Goal: Complete application form

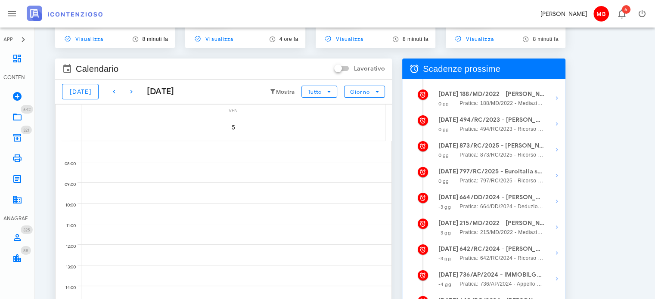
scroll to position [129, 0]
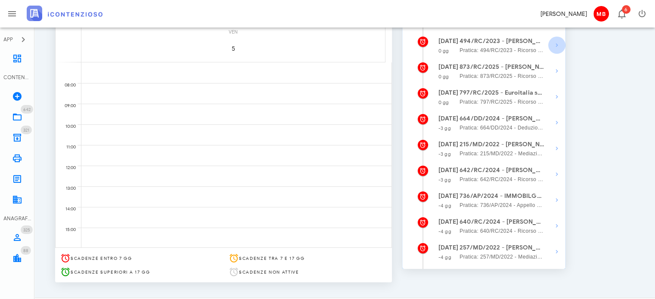
click at [556, 44] on icon "button" at bounding box center [556, 45] width 10 height 10
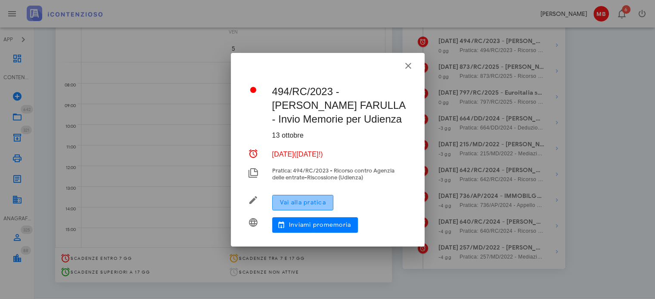
click at [306, 201] on span "Vai alla pratica" at bounding box center [302, 202] width 46 height 7
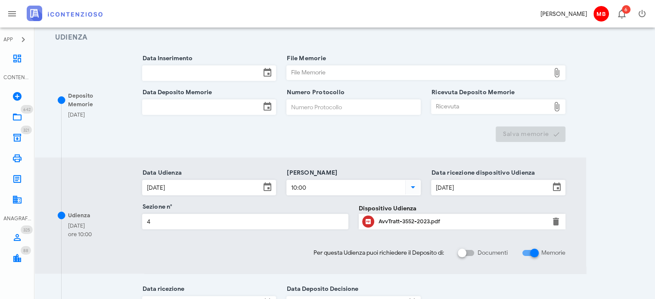
scroll to position [129, 0]
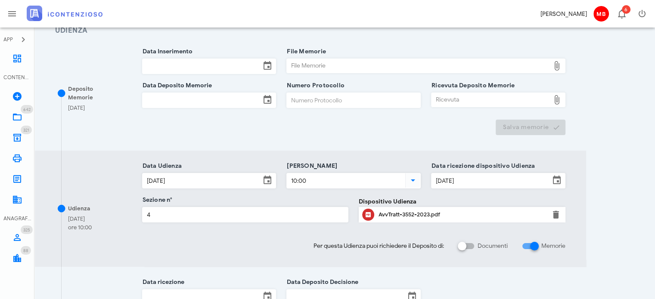
click at [168, 66] on input "Data Inserimento" at bounding box center [201, 66] width 118 height 15
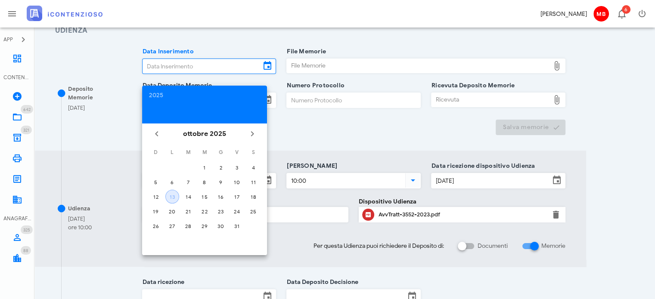
click at [170, 194] on div "13" at bounding box center [172, 197] width 13 height 6
type input "[DATE]"
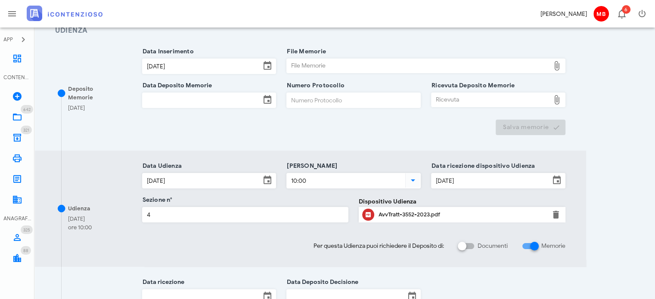
click at [179, 99] on input "Data Deposito Memorie" at bounding box center [201, 100] width 118 height 15
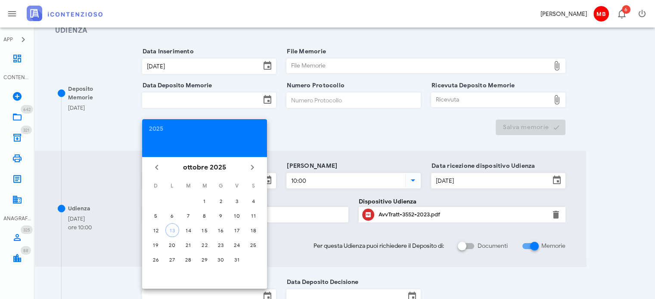
click at [179, 228] on td "13" at bounding box center [171, 230] width 15 height 14
click at [174, 227] on div "13" at bounding box center [172, 230] width 13 height 6
type input "[DATE]"
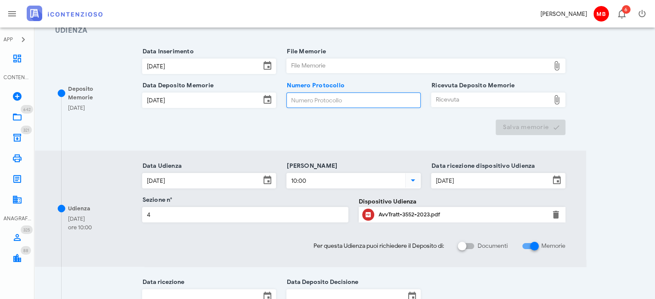
click at [300, 103] on input "Numero Protocollo" at bounding box center [353, 100] width 133 height 15
type input "44"
click at [323, 62] on div "File Memorie" at bounding box center [418, 66] width 263 height 14
type input "C:\fakepath\memorie.pdf"
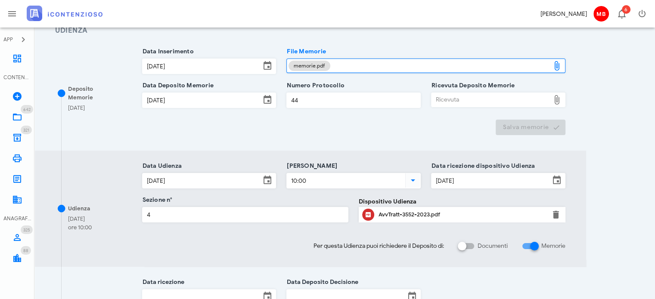
click at [452, 101] on div "Ricevuta" at bounding box center [490, 100] width 118 height 14
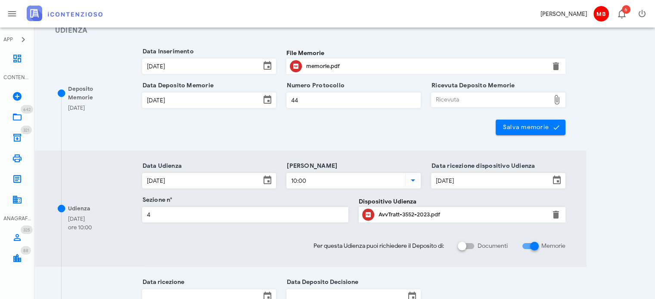
type input "C:\fakepath\NIR_D-3722257-2025.pdf"
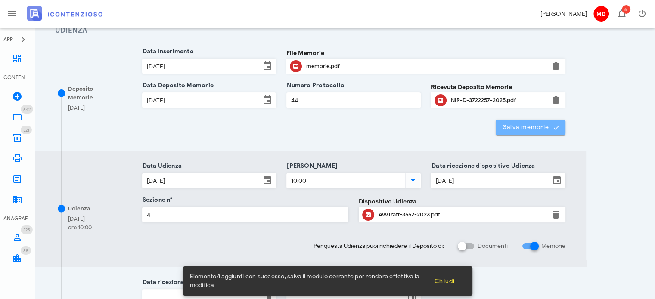
click at [516, 121] on button "Salva memorie" at bounding box center [530, 127] width 70 height 15
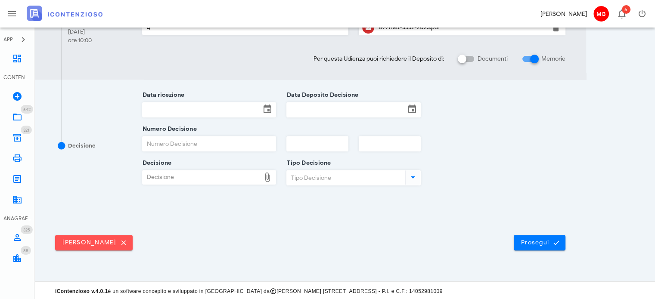
scroll to position [317, 0]
click at [533, 241] on span "Prosegui" at bounding box center [539, 242] width 38 height 8
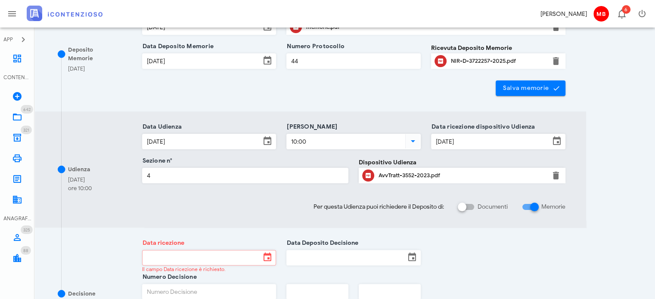
scroll to position [172, 0]
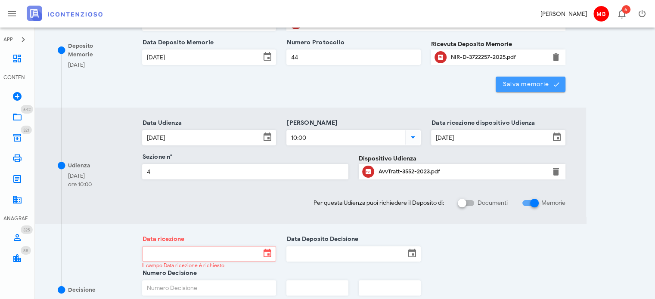
click at [515, 84] on span "Salva memorie" at bounding box center [530, 84] width 56 height 8
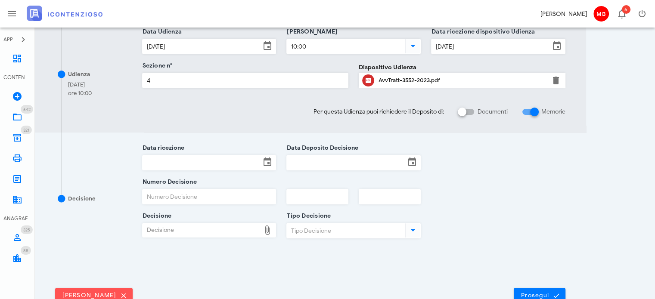
scroll to position [317, 0]
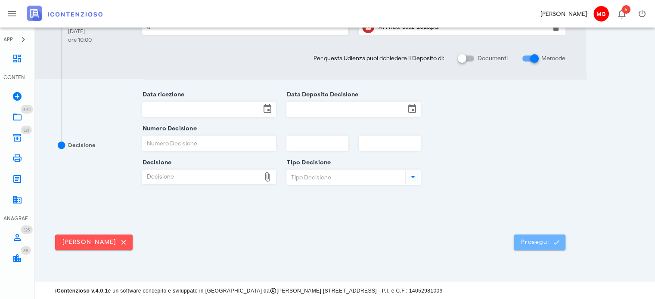
click at [532, 238] on span "Prosegui" at bounding box center [539, 242] width 38 height 8
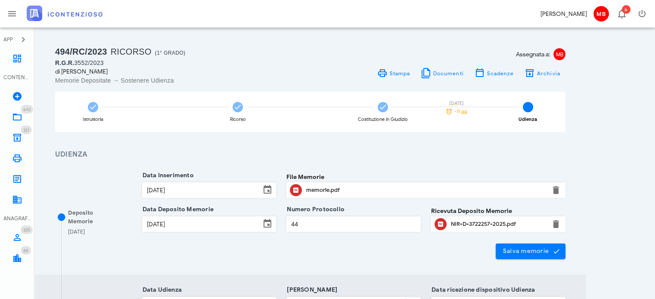
scroll to position [0, 0]
